Goal: Task Accomplishment & Management: Complete application form

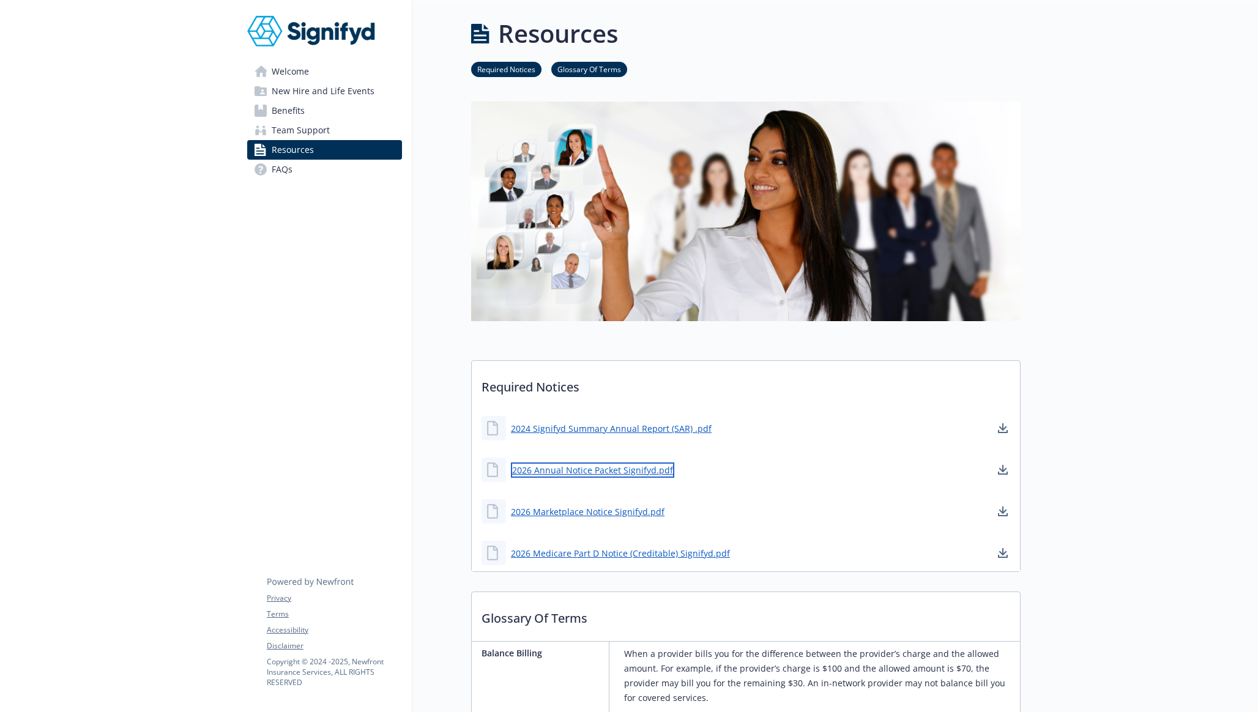
click at [562, 475] on link "2026 Annual Notice Packet Signifyd.pdf" at bounding box center [592, 470] width 163 height 15
click at [271, 107] on link "Benefits" at bounding box center [324, 111] width 155 height 20
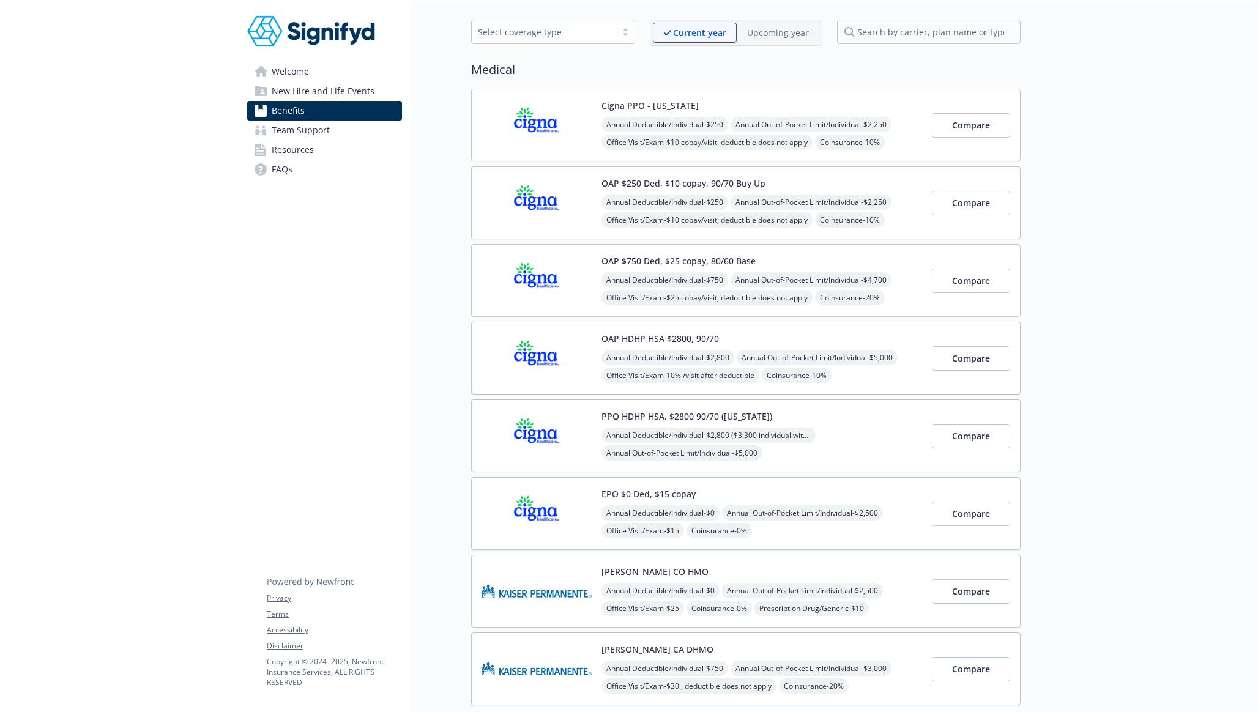
scroll to position [43, 0]
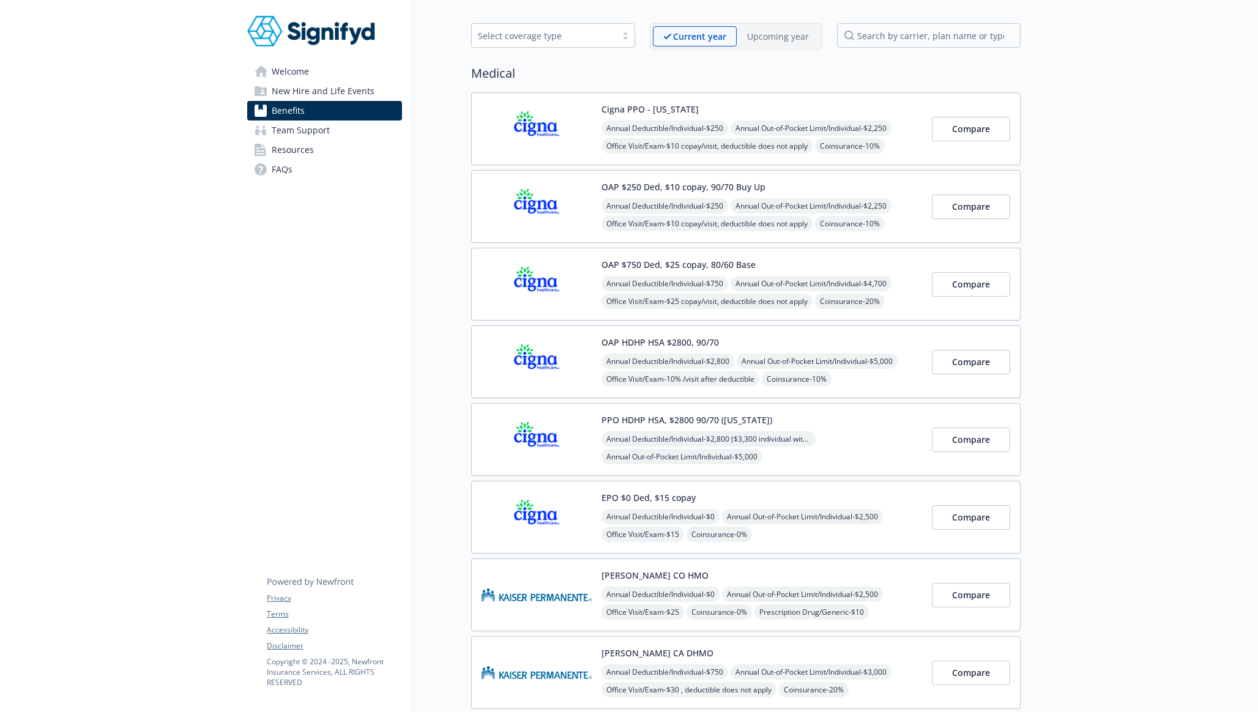
click at [765, 40] on p "Upcoming year" at bounding box center [778, 36] width 62 height 13
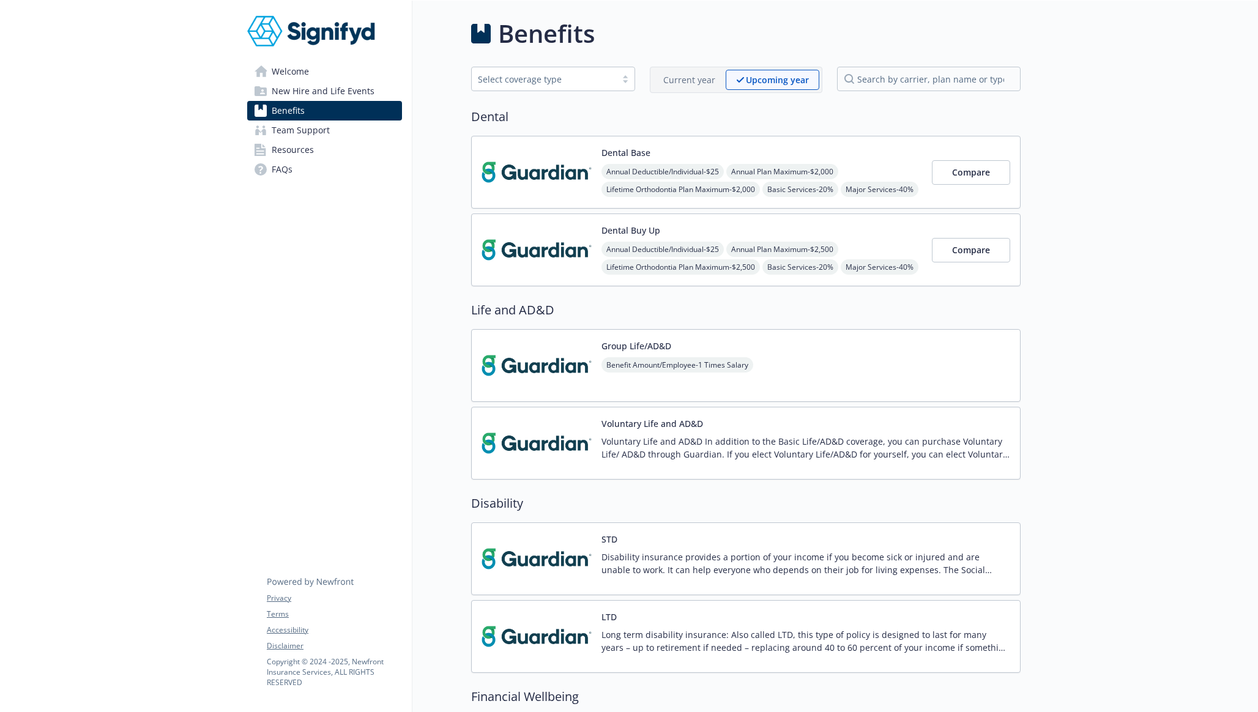
click at [536, 73] on div "Select coverage type" at bounding box center [544, 79] width 132 height 13
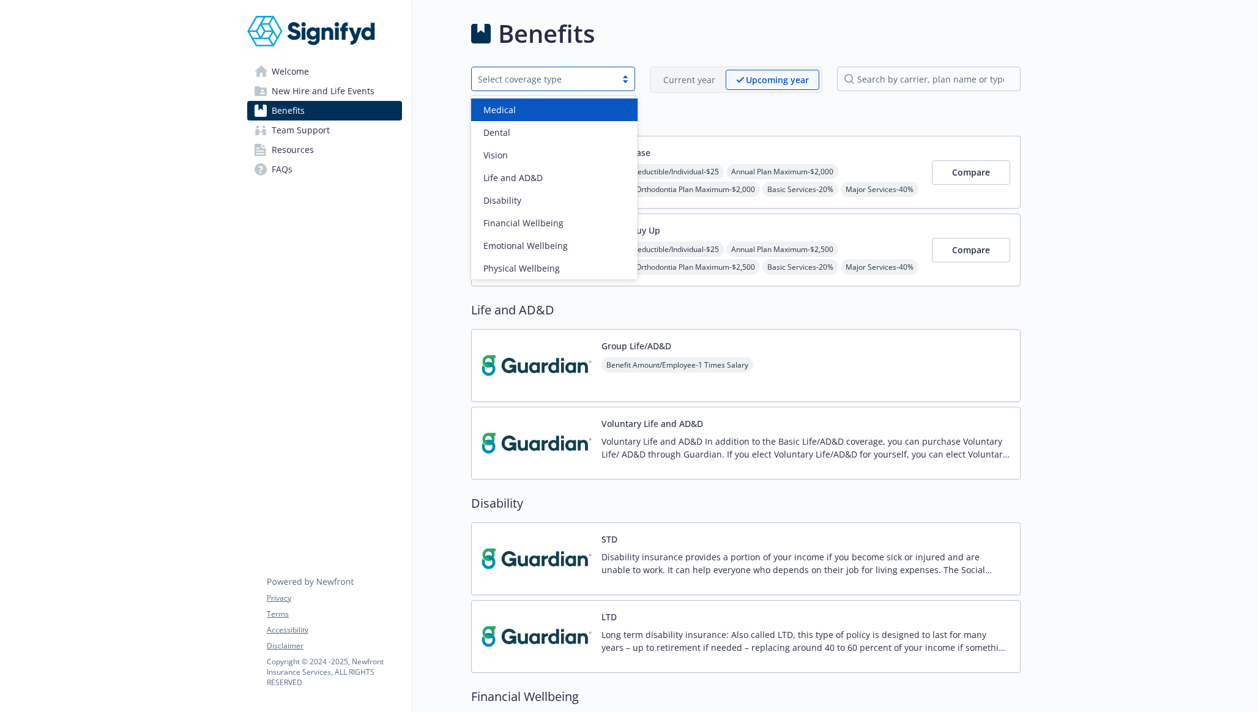
click at [519, 112] on div "Medical" at bounding box center [555, 109] width 152 height 13
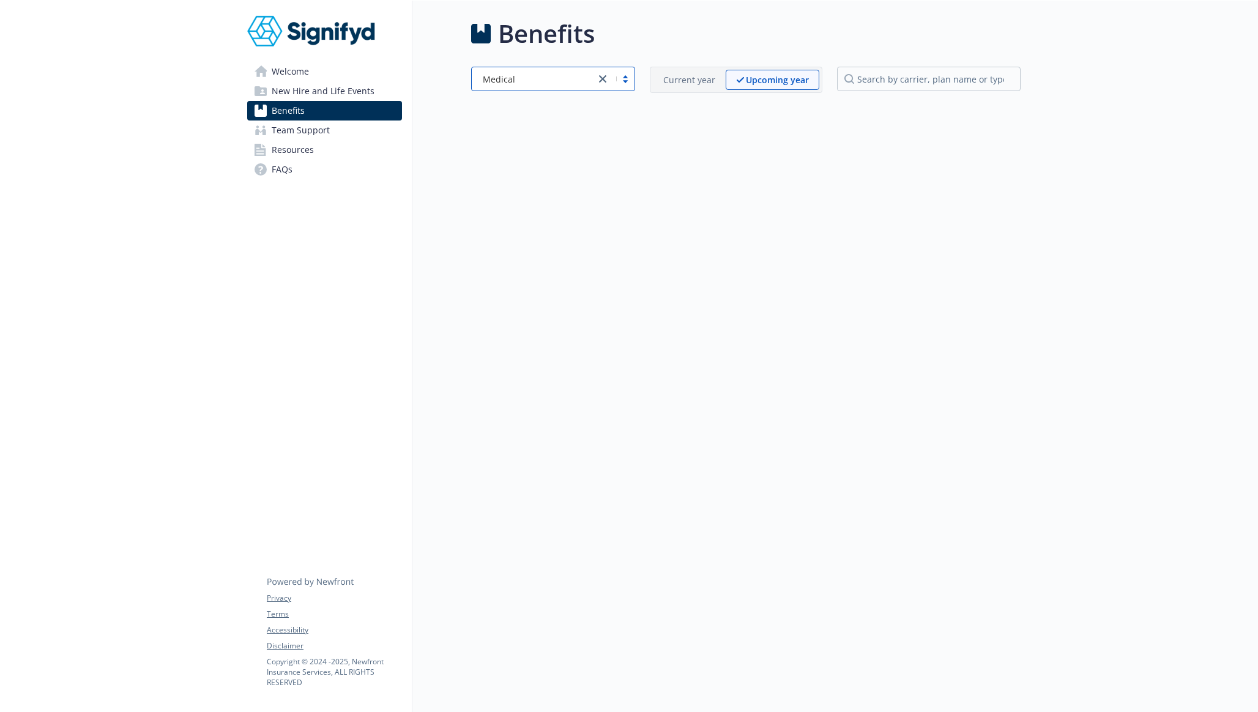
click at [544, 86] on div "Medical" at bounding box center [534, 79] width 124 height 15
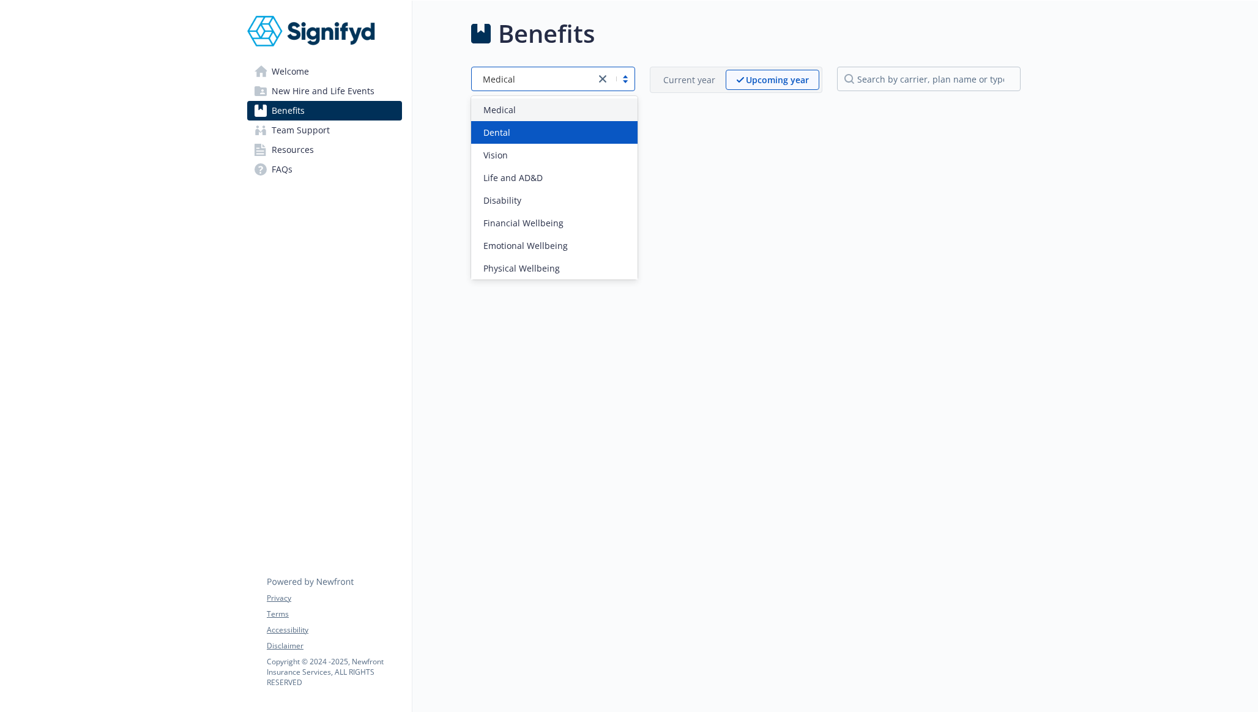
click at [533, 125] on div "Dental" at bounding box center [554, 132] width 166 height 23
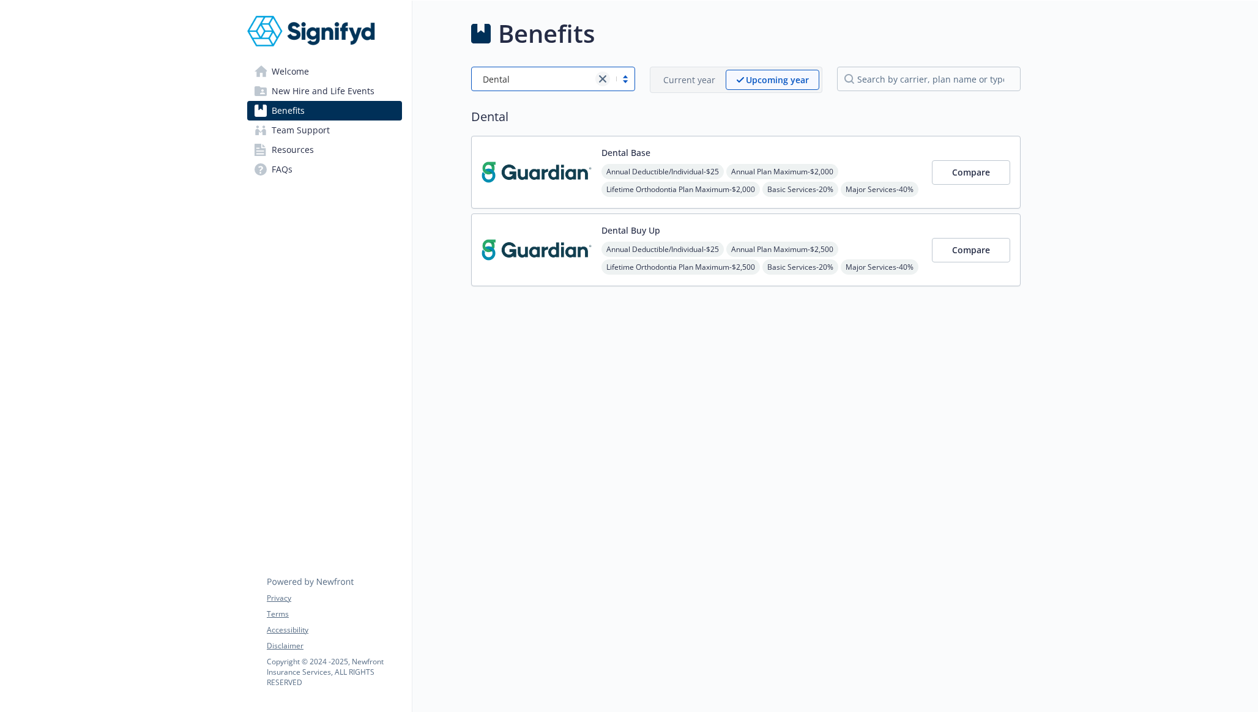
click at [605, 75] on link "close" at bounding box center [603, 79] width 15 height 15
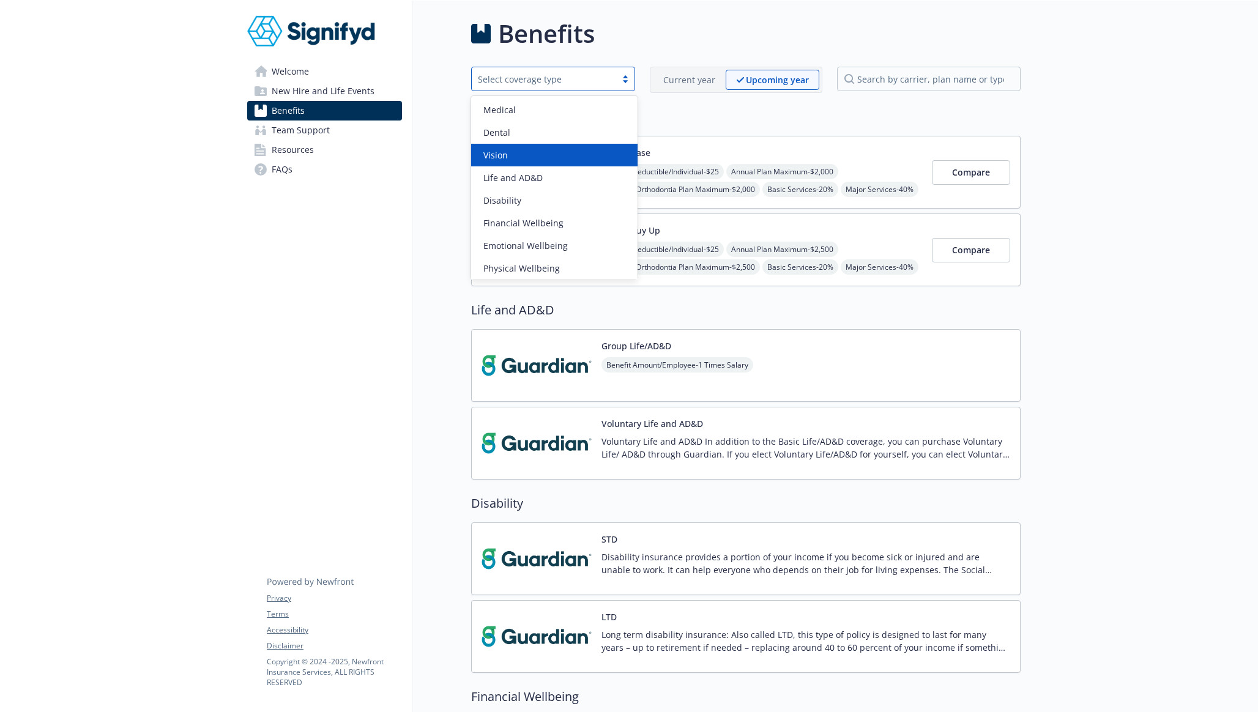
click at [425, 150] on div "Benefits All selected options have been cleared. option Vision focused, 3 of 9.…" at bounding box center [717, 557] width 608 height 1112
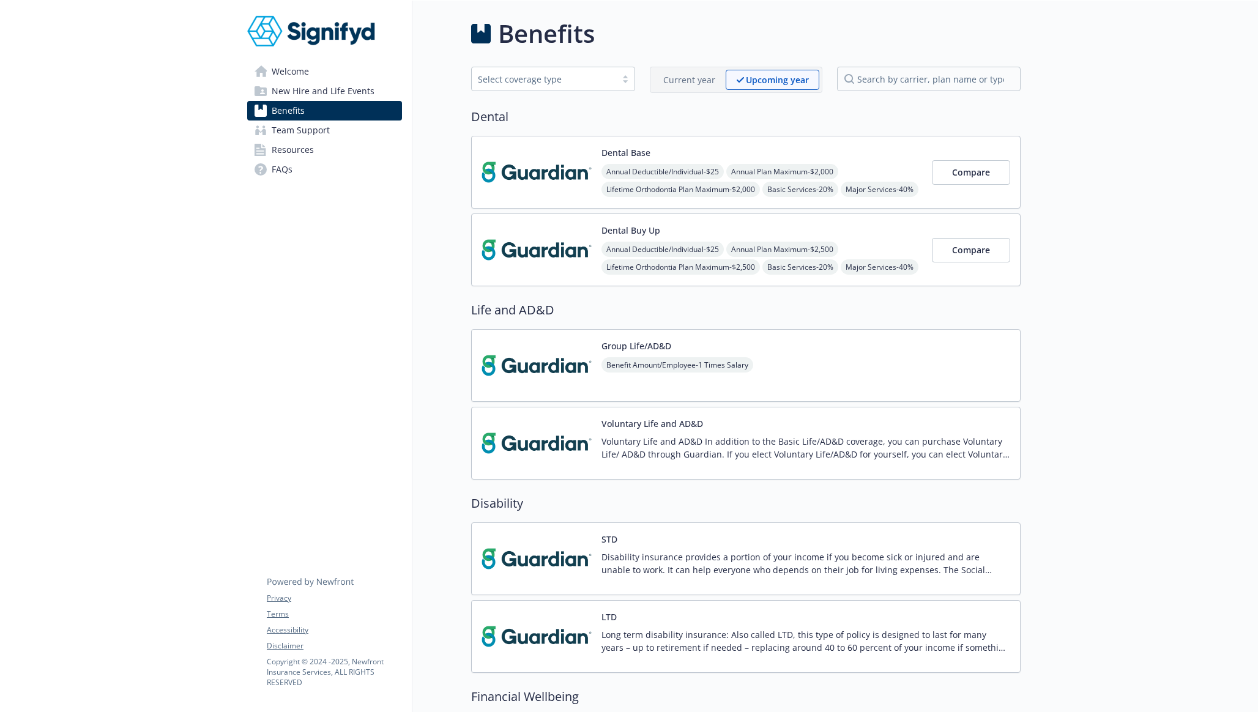
click at [693, 88] on div "Current year" at bounding box center [689, 80] width 73 height 20
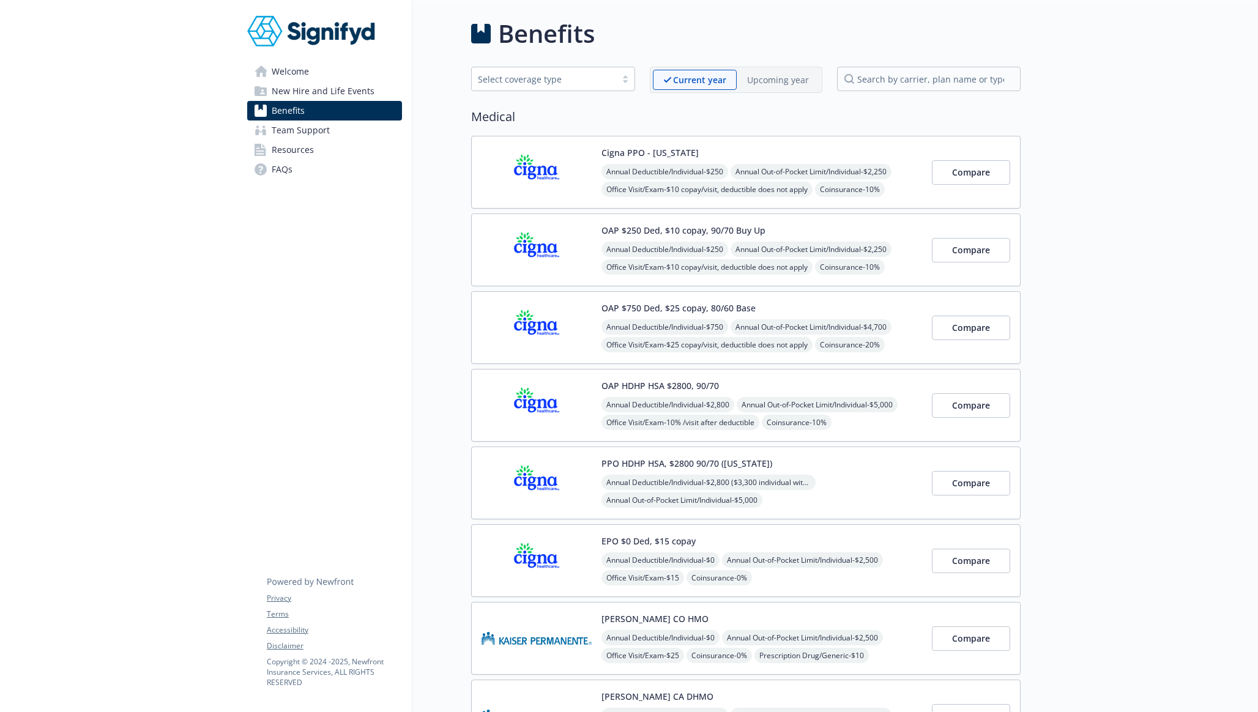
click at [770, 81] on p "Upcoming year" at bounding box center [778, 79] width 62 height 13
